Goal: Task Accomplishment & Management: Complete application form

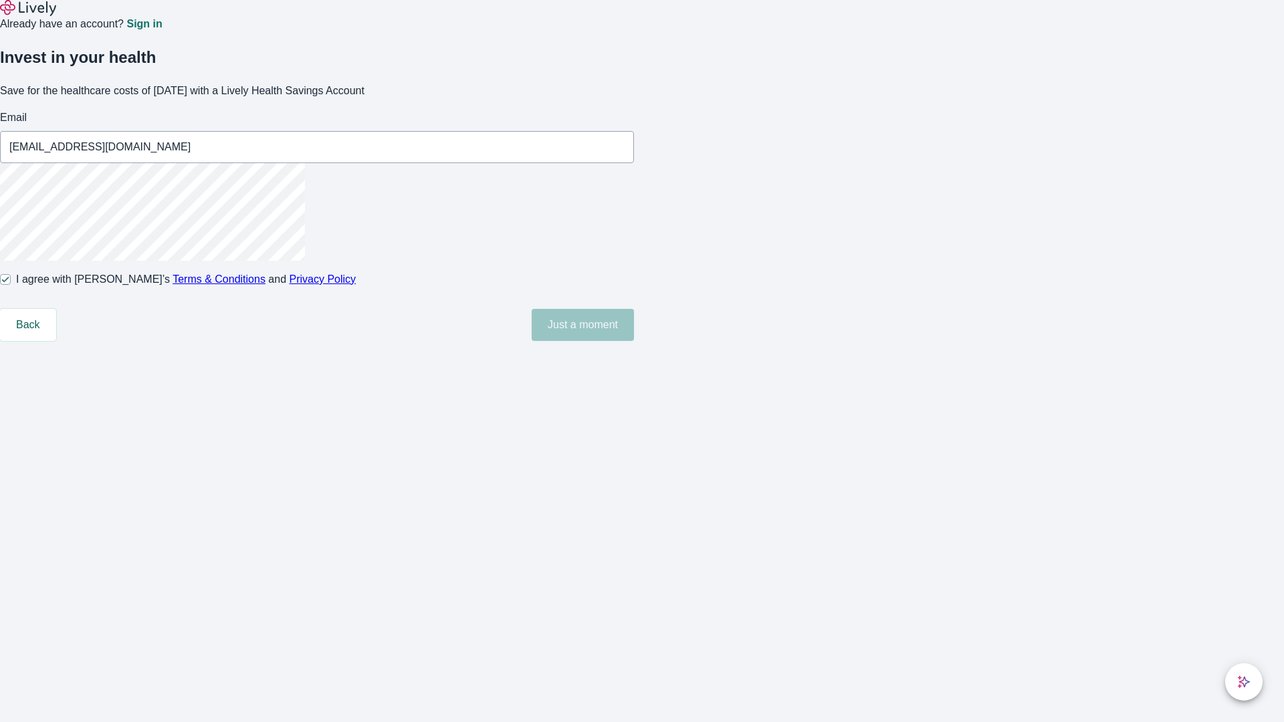
type input "[EMAIL_ADDRESS][DOMAIN_NAME]"
click at [11, 285] on input "I agree with Lively’s Terms & Conditions and Privacy Policy" at bounding box center [5, 279] width 11 height 11
checkbox input "false"
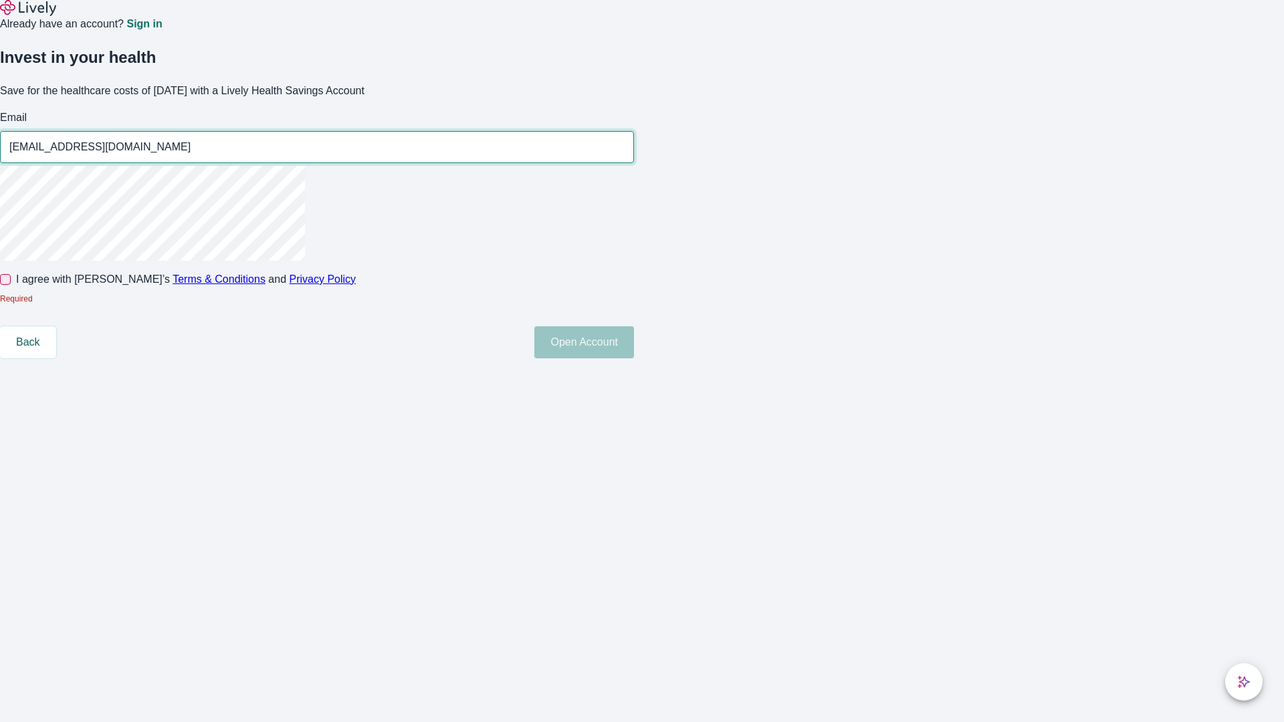
type input "[EMAIL_ADDRESS][DOMAIN_NAME]"
click at [11, 285] on input "I agree with Lively’s Terms & Conditions and Privacy Policy" at bounding box center [5, 279] width 11 height 11
checkbox input "true"
click at [634, 358] on button "Open Account" at bounding box center [584, 342] width 100 height 32
